Goal: Entertainment & Leisure: Consume media (video, audio)

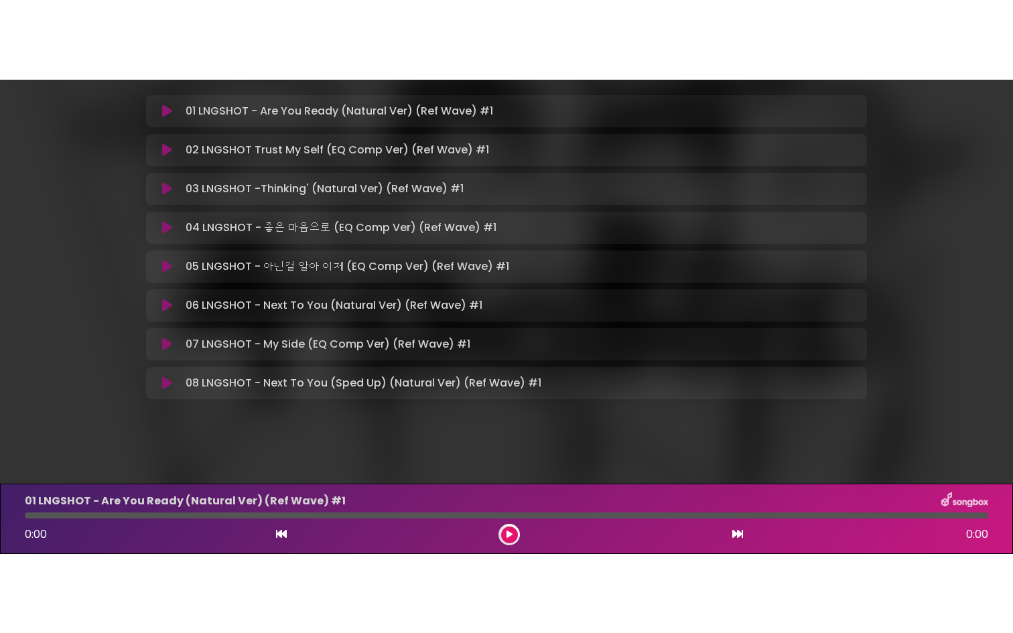
scroll to position [259, 0]
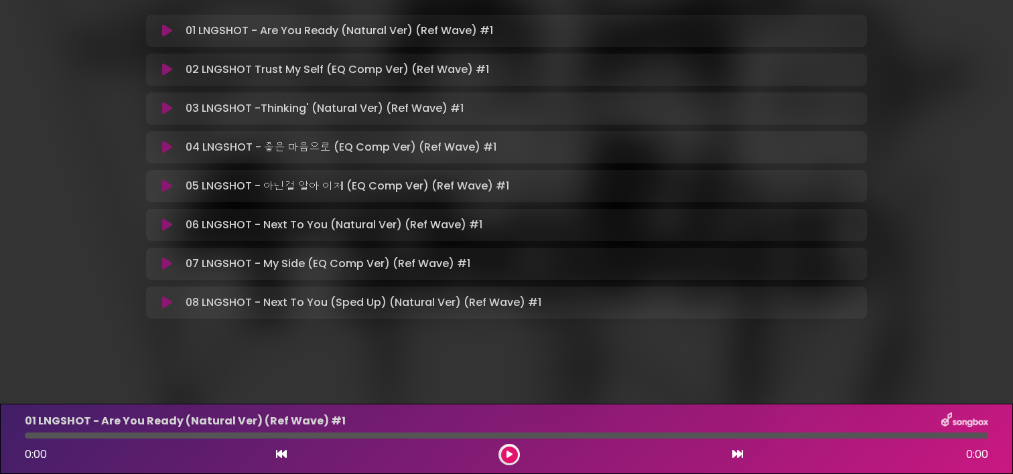
click at [172, 187] on icon at bounding box center [167, 186] width 10 height 13
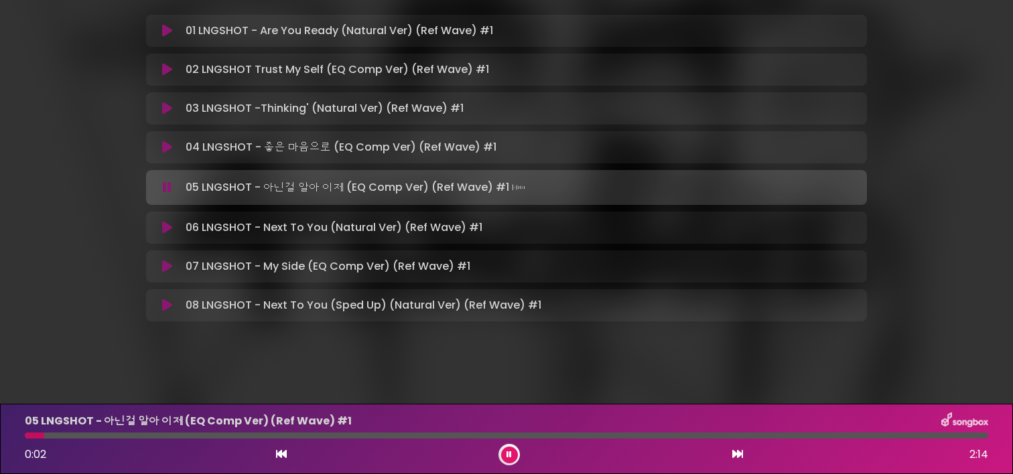
click at [54, 436] on div at bounding box center [507, 436] width 964 height 6
click at [324, 434] on div at bounding box center [507, 436] width 964 height 6
click at [369, 435] on div at bounding box center [507, 436] width 964 height 6
click at [405, 433] on div at bounding box center [507, 436] width 964 height 6
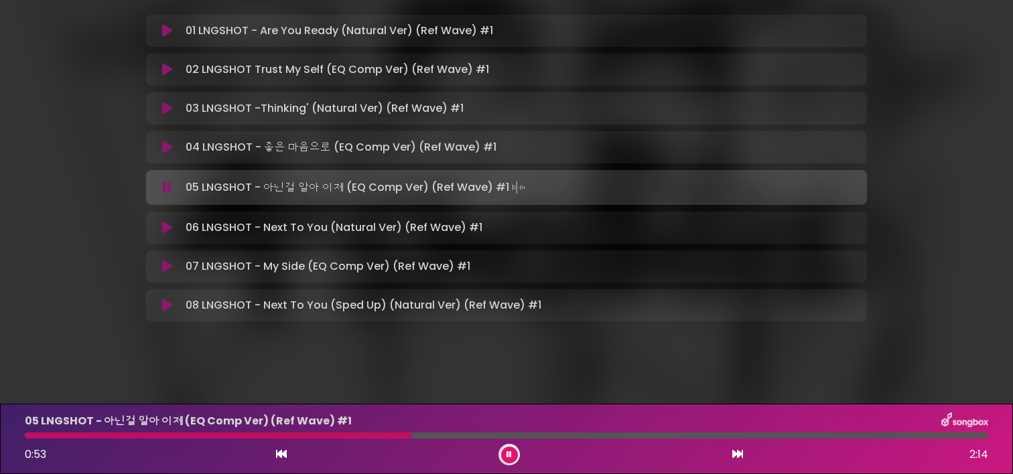
click at [431, 433] on div at bounding box center [507, 436] width 964 height 6
click at [466, 438] on div at bounding box center [507, 436] width 964 height 6
click at [510, 453] on icon at bounding box center [509, 455] width 5 height 8
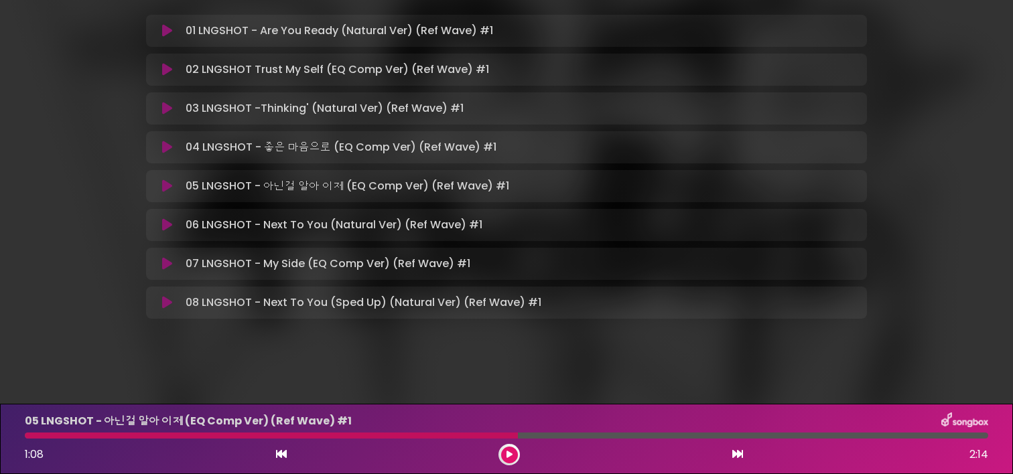
scroll to position [101, 0]
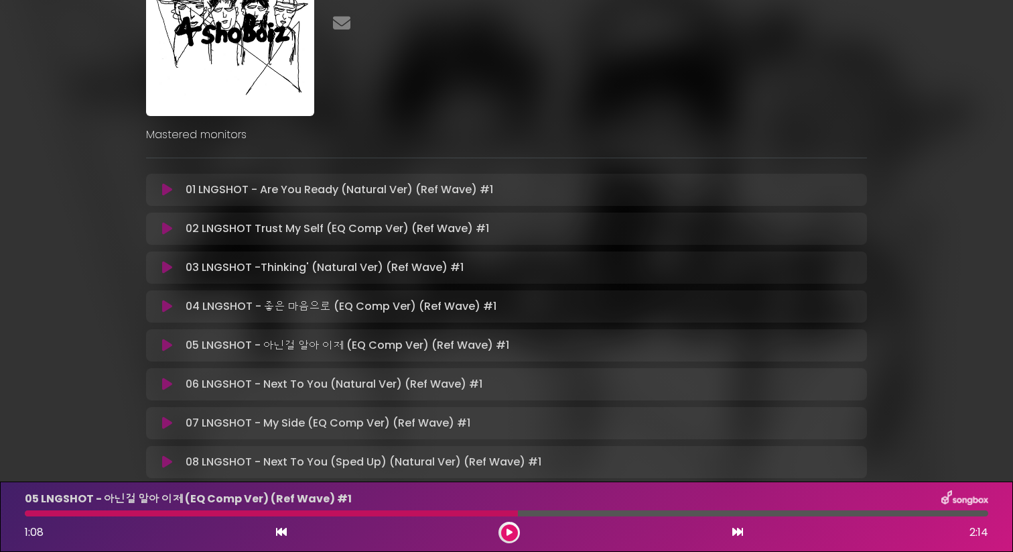
click at [503, 474] on div at bounding box center [271, 513] width 493 height 6
click at [495, 474] on div at bounding box center [271, 513] width 493 height 6
click at [496, 474] on div at bounding box center [271, 513] width 493 height 6
click at [513, 474] on button at bounding box center [509, 532] width 17 height 17
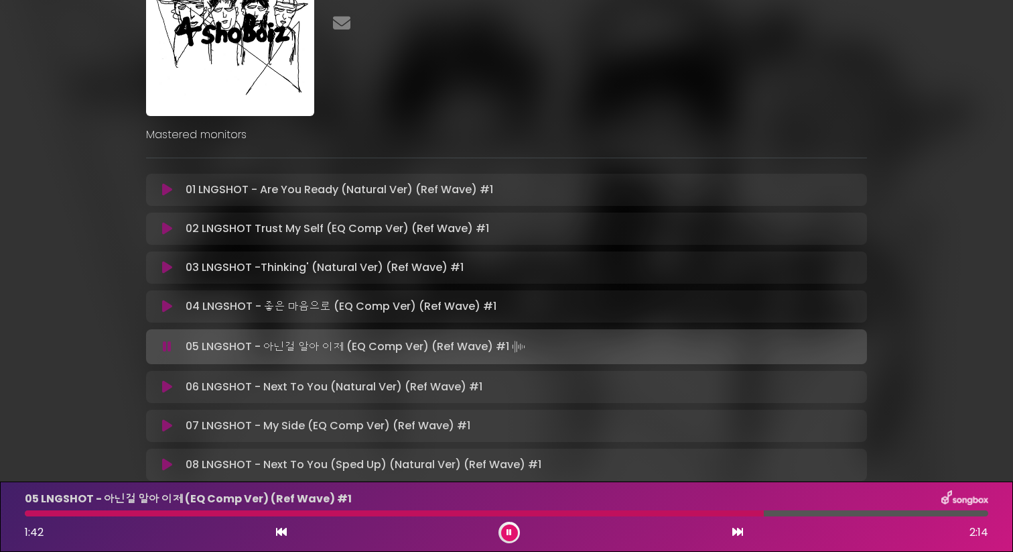
click at [509, 474] on icon at bounding box center [509, 532] width 5 height 8
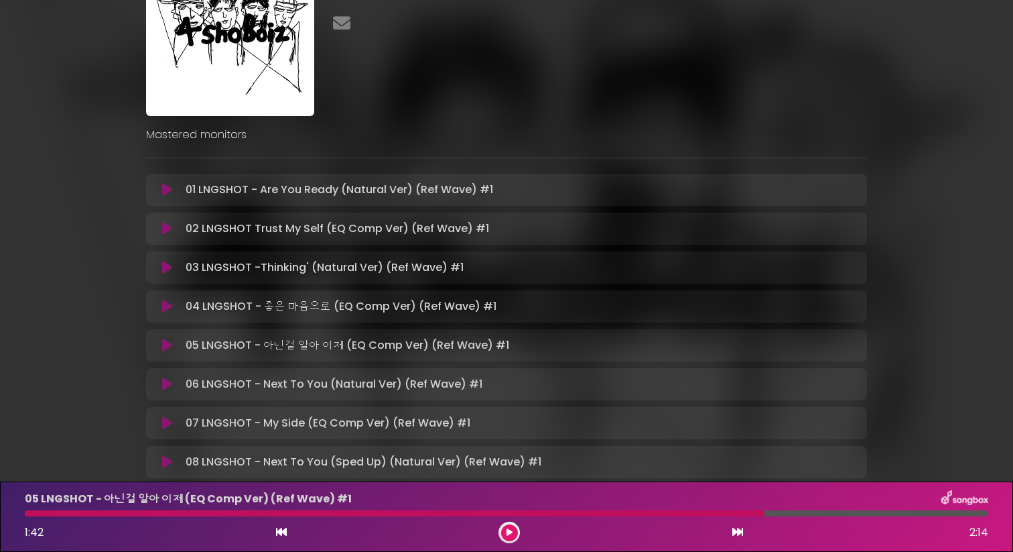
click at [27, 474] on div at bounding box center [395, 513] width 740 height 6
drag, startPoint x: 40, startPoint y: 513, endPoint x: 32, endPoint y: 513, distance: 8.0
click at [32, 474] on div at bounding box center [395, 513] width 740 height 6
click at [31, 474] on div at bounding box center [395, 513] width 740 height 6
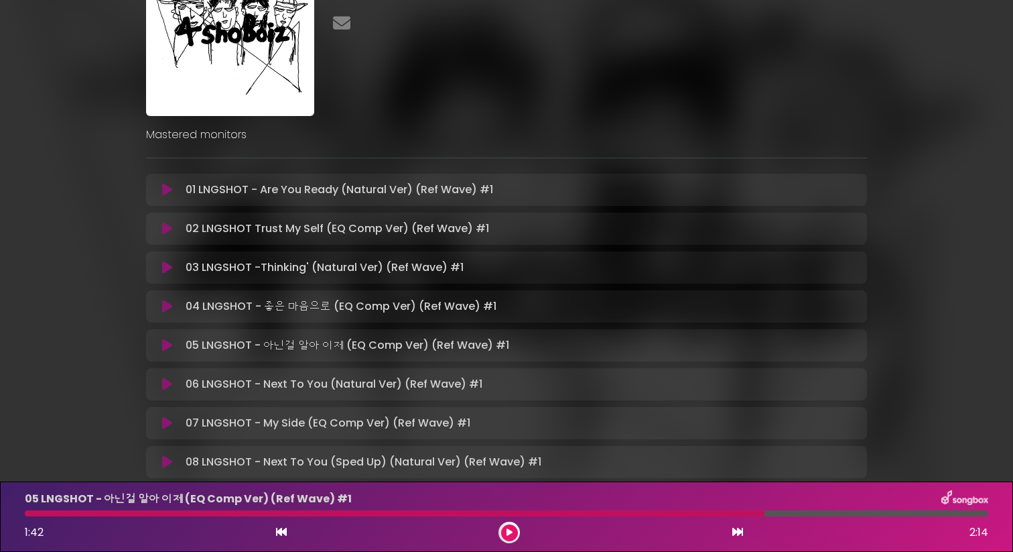
click at [507, 474] on icon at bounding box center [510, 532] width 6 height 8
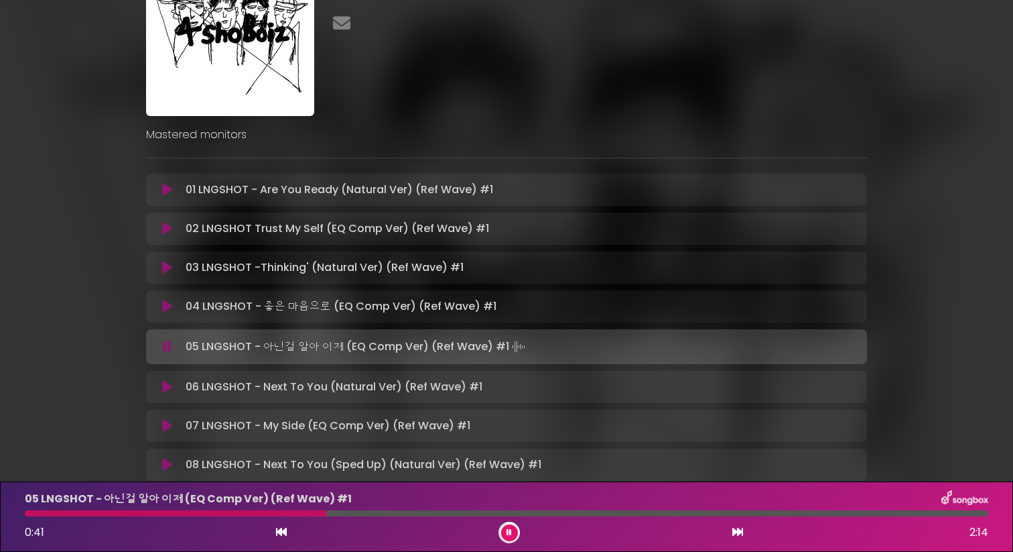
click at [326, 474] on div at bounding box center [507, 513] width 964 height 6
click at [364, 474] on div at bounding box center [507, 513] width 964 height 6
click at [515, 474] on button at bounding box center [509, 532] width 17 height 17
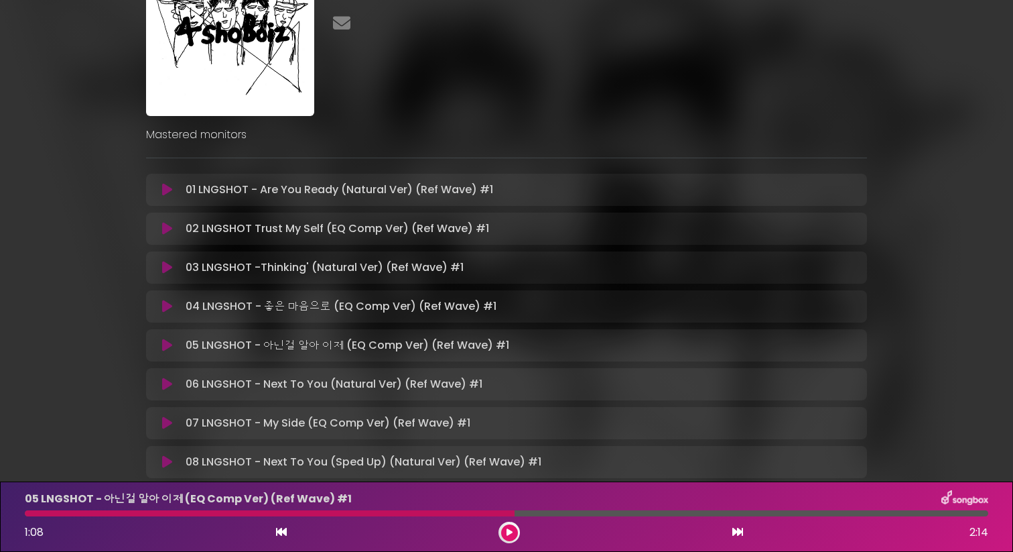
click at [32, 474] on div at bounding box center [270, 513] width 490 height 6
click at [502, 474] on button at bounding box center [509, 532] width 17 height 17
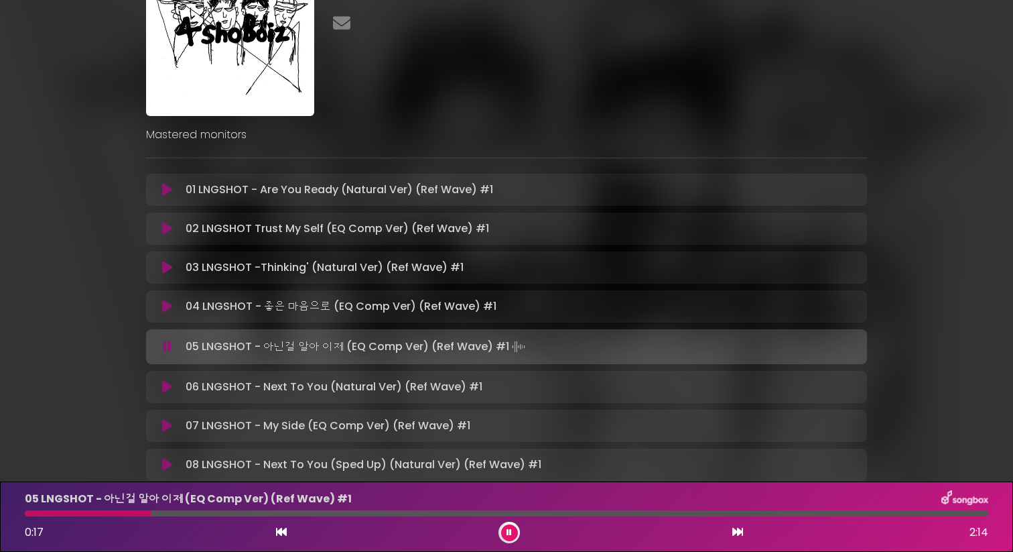
click at [501, 474] on button at bounding box center [509, 532] width 17 height 17
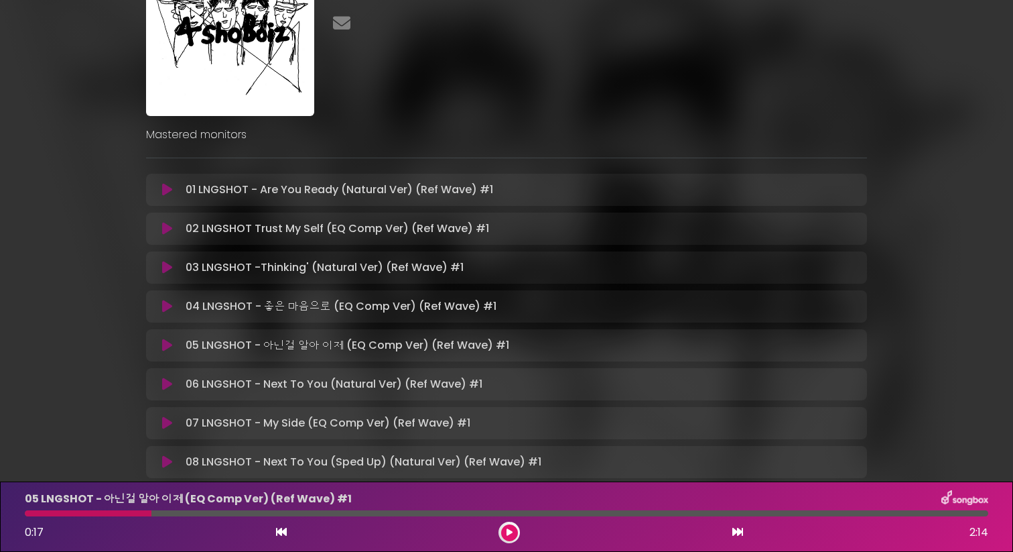
click at [101, 474] on div at bounding box center [88, 513] width 127 height 6
drag, startPoint x: 148, startPoint y: 514, endPoint x: 99, endPoint y: 515, distance: 48.9
click at [99, 474] on div at bounding box center [88, 513] width 127 height 6
click at [510, 474] on icon at bounding box center [510, 532] width 6 height 8
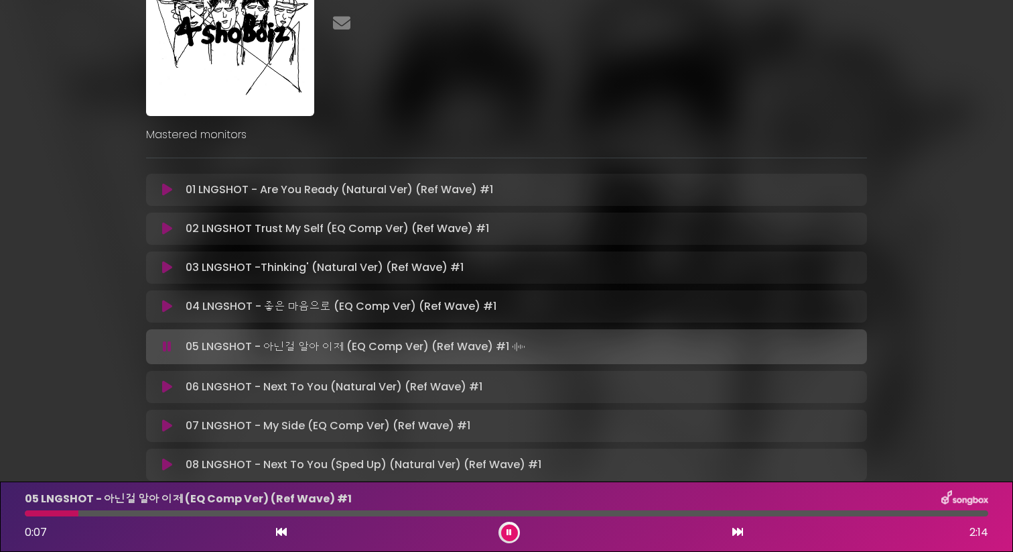
drag, startPoint x: 100, startPoint y: 510, endPoint x: 79, endPoint y: 511, distance: 20.8
click at [79, 474] on div at bounding box center [507, 513] width 964 height 6
drag, startPoint x: 79, startPoint y: 511, endPoint x: 97, endPoint y: 511, distance: 18.1
click at [98, 474] on div at bounding box center [507, 513] width 964 height 6
click at [502, 474] on button at bounding box center [509, 532] width 17 height 17
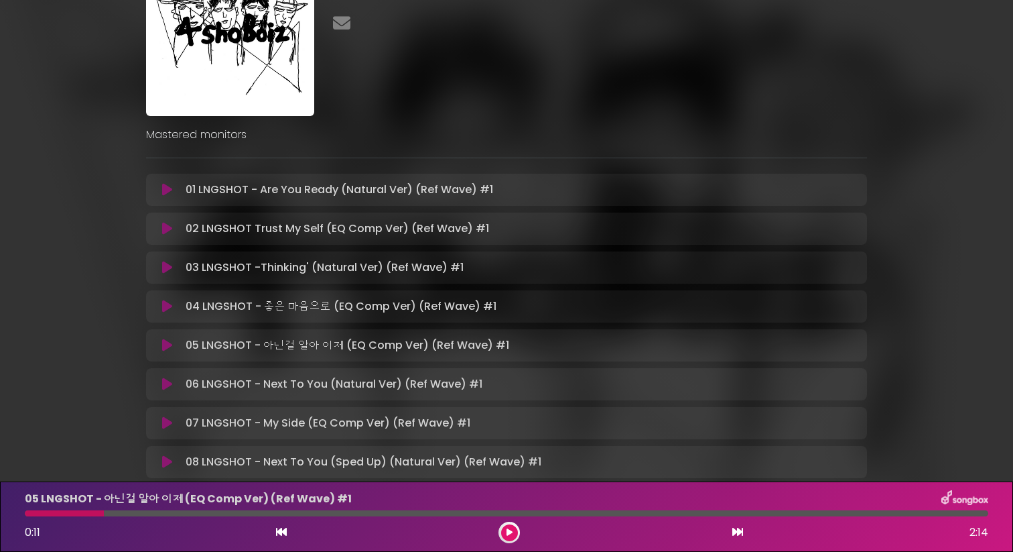
click at [511, 474] on icon at bounding box center [510, 532] width 6 height 8
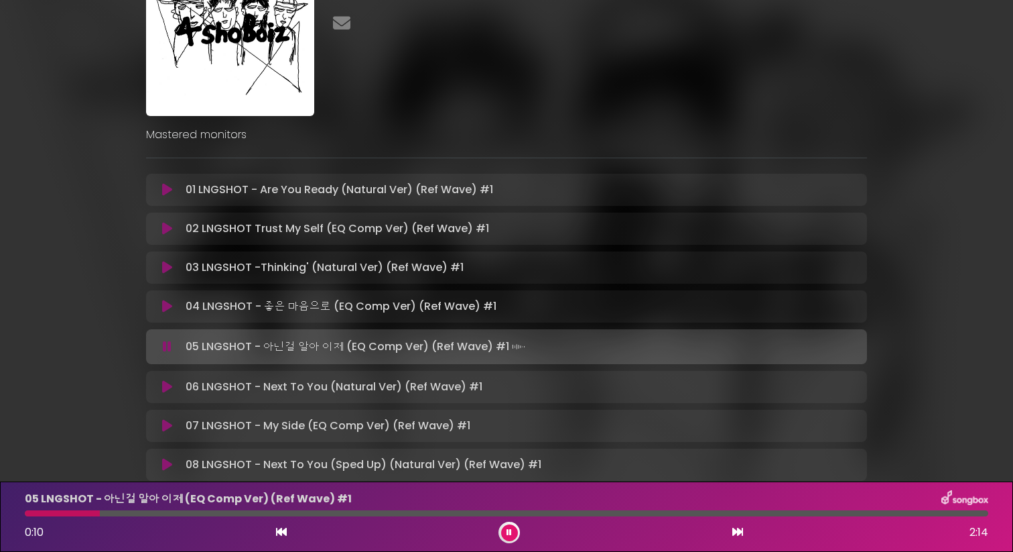
drag, startPoint x: 110, startPoint y: 513, endPoint x: 100, endPoint y: 513, distance: 10.1
click at [100, 474] on div at bounding box center [62, 513] width 75 height 6
click at [515, 474] on button at bounding box center [509, 532] width 17 height 17
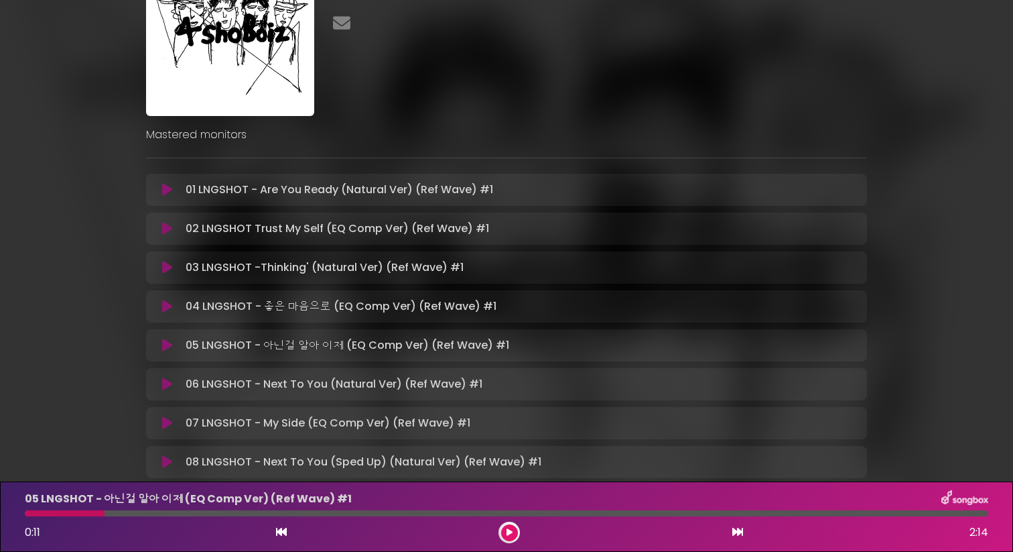
click at [102, 474] on div at bounding box center [65, 513] width 80 height 6
click at [509, 474] on icon at bounding box center [510, 532] width 6 height 8
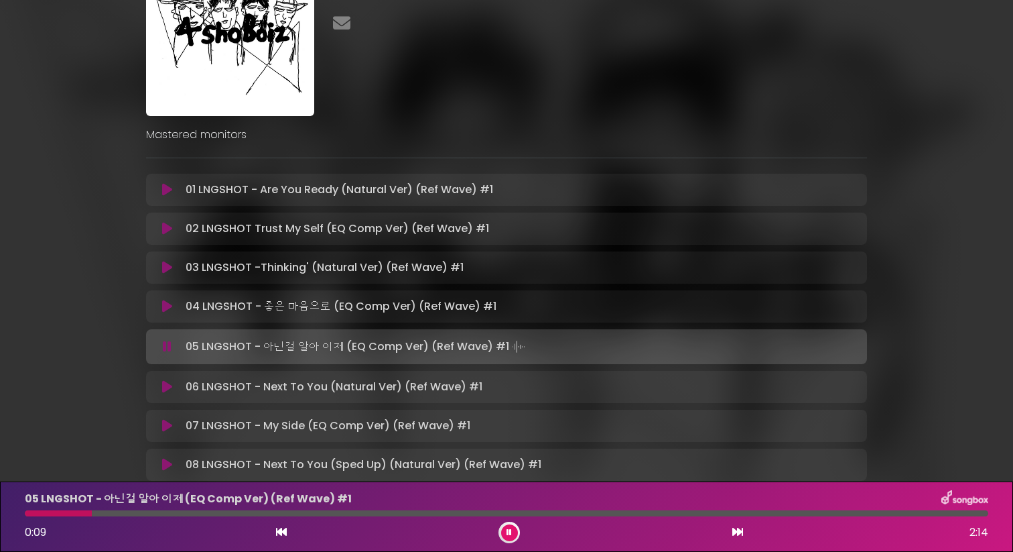
drag, startPoint x: 105, startPoint y: 514, endPoint x: 93, endPoint y: 514, distance: 11.4
click at [93, 474] on div at bounding box center [507, 513] width 964 height 6
click at [506, 474] on button at bounding box center [509, 532] width 17 height 17
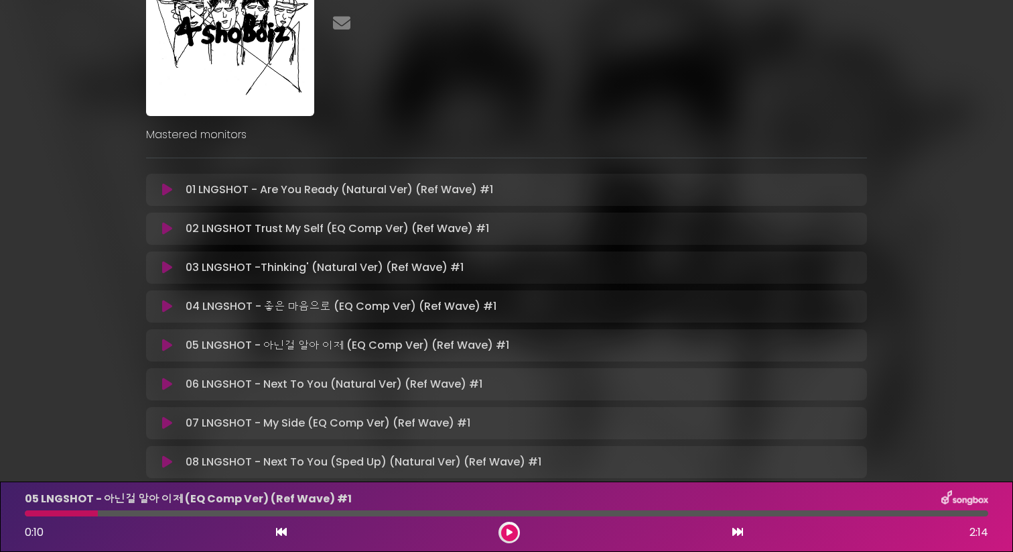
click at [508, 474] on icon at bounding box center [510, 532] width 6 height 8
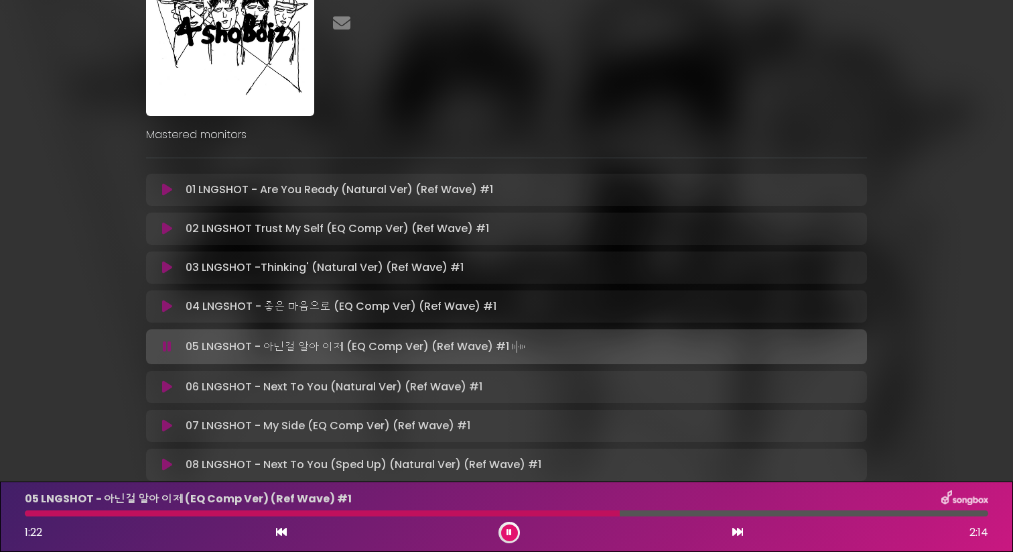
click at [508, 474] on icon at bounding box center [509, 532] width 5 height 8
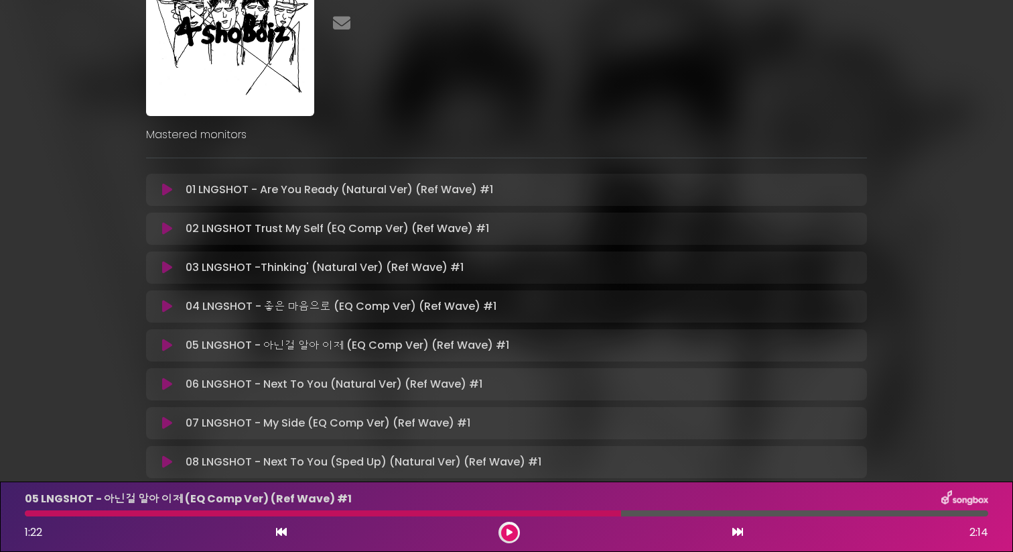
click at [508, 474] on icon at bounding box center [510, 532] width 6 height 8
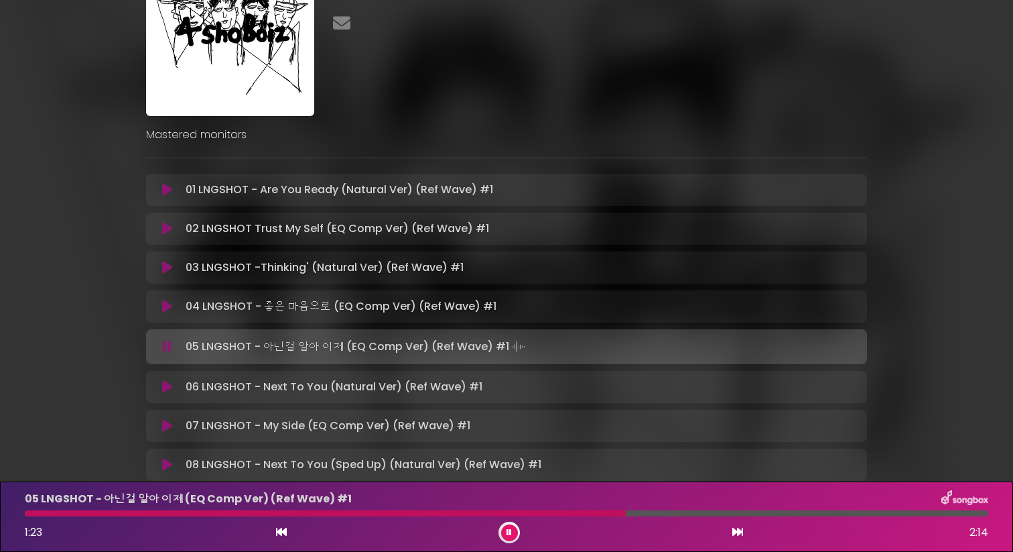
click at [109, 474] on div at bounding box center [507, 513] width 964 height 6
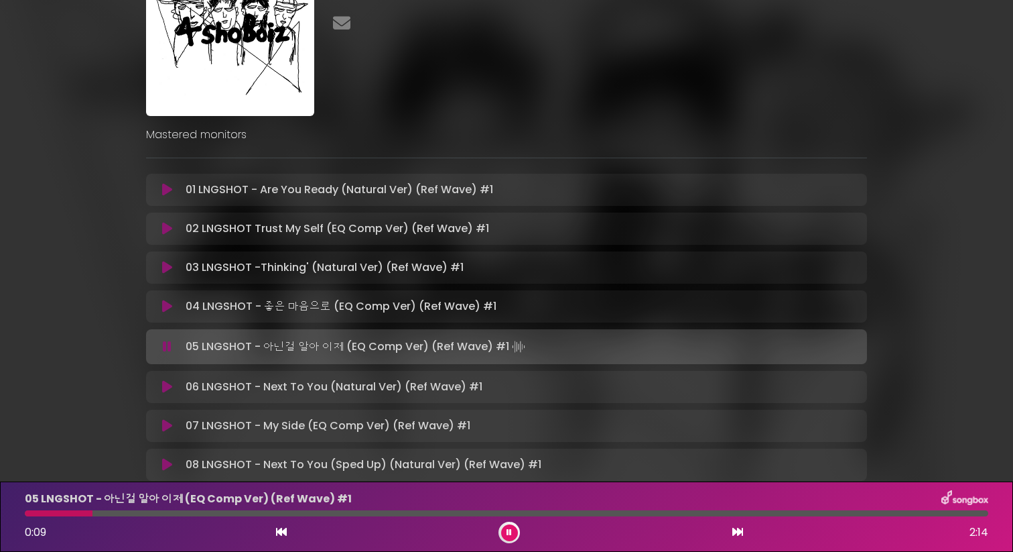
drag, startPoint x: 105, startPoint y: 510, endPoint x: 90, endPoint y: 510, distance: 14.7
click at [92, 474] on div at bounding box center [59, 513] width 68 height 6
click at [508, 474] on icon at bounding box center [509, 532] width 5 height 8
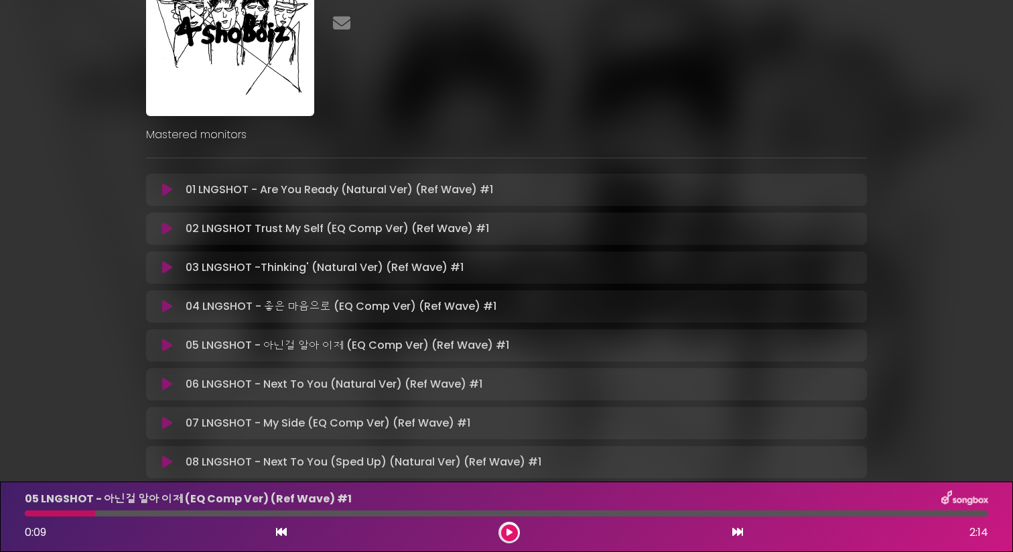
click at [513, 474] on button at bounding box center [509, 532] width 17 height 17
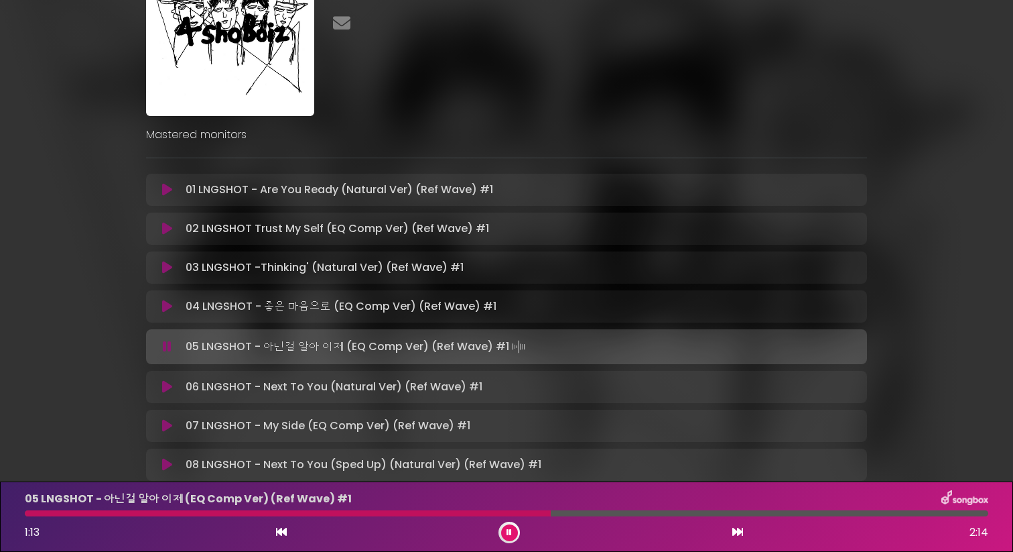
click at [513, 474] on button at bounding box center [509, 532] width 17 height 17
